Goal: Check status: Check status

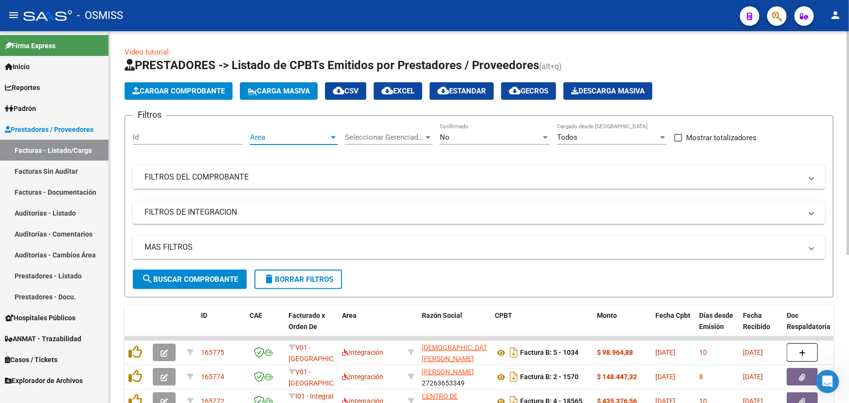
click at [292, 133] on span "Area" at bounding box center [289, 137] width 79 height 9
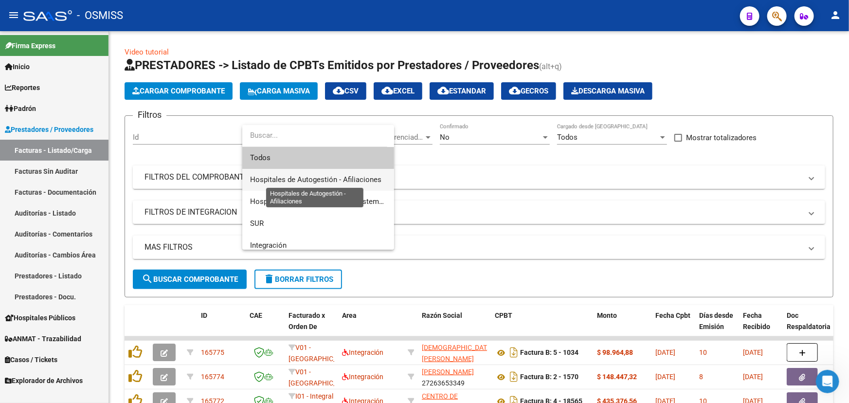
click at [286, 181] on span "Hospitales de Autogestión - Afiliaciones" at bounding box center [315, 179] width 131 height 9
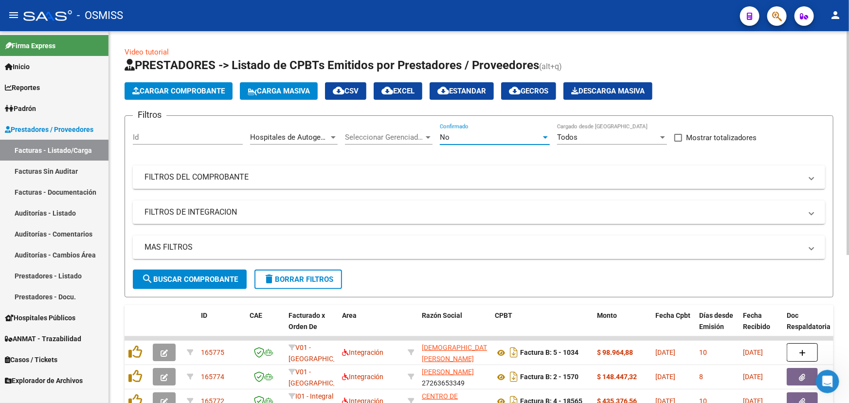
click at [500, 133] on div "No" at bounding box center [490, 137] width 101 height 9
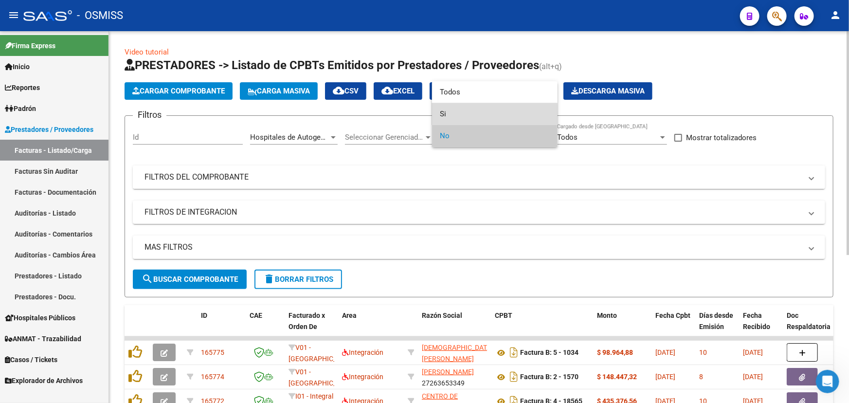
drag, startPoint x: 443, startPoint y: 114, endPoint x: 373, endPoint y: 179, distance: 95.7
click at [443, 119] on span "Si" at bounding box center [495, 114] width 110 height 22
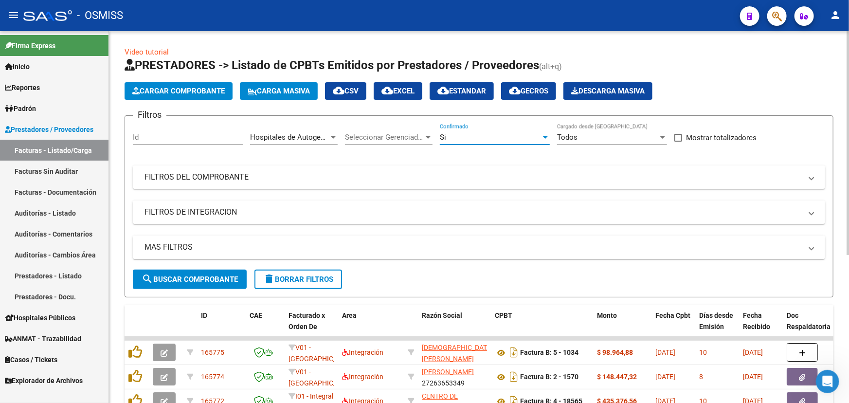
click at [168, 248] on mat-panel-title "MAS FILTROS" at bounding box center [473, 247] width 657 height 11
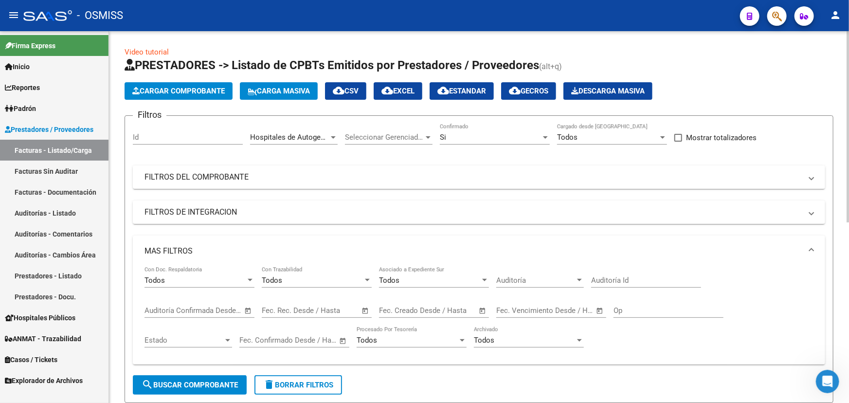
click at [481, 309] on span "Open calendar" at bounding box center [482, 310] width 23 height 23
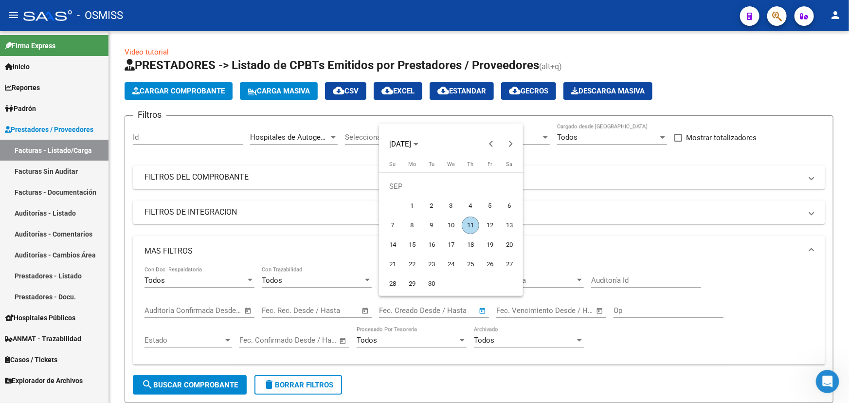
click at [467, 227] on span "11" at bounding box center [471, 226] width 18 height 18
type input "[DATE]"
click at [467, 227] on span "11" at bounding box center [471, 226] width 18 height 18
type input "[DATE]"
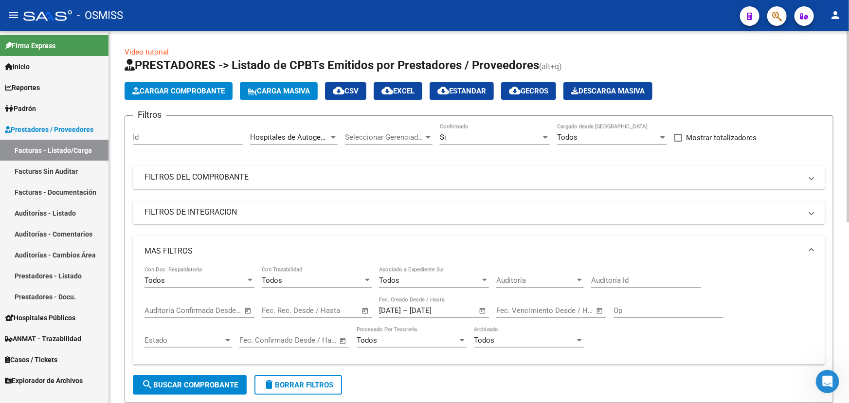
click at [191, 387] on button "search Buscar Comprobante" at bounding box center [190, 384] width 114 height 19
click at [307, 381] on span "delete Borrar Filtros" at bounding box center [298, 385] width 70 height 9
